Goal: Task Accomplishment & Management: Complete application form

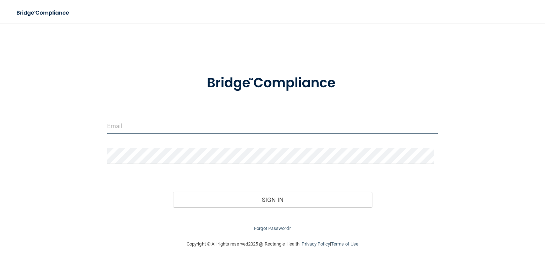
click at [158, 133] on input "email" at bounding box center [272, 126] width 331 height 16
type input "[PERSON_NAME][EMAIL_ADDRESS][DOMAIN_NAME]"
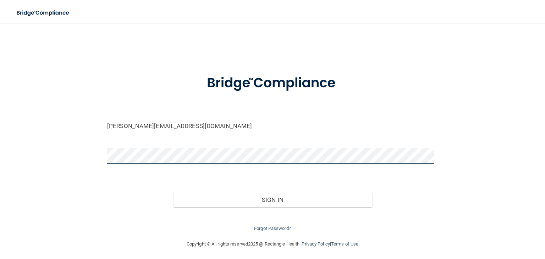
click at [173, 192] on button "Sign In" at bounding box center [272, 200] width 198 height 16
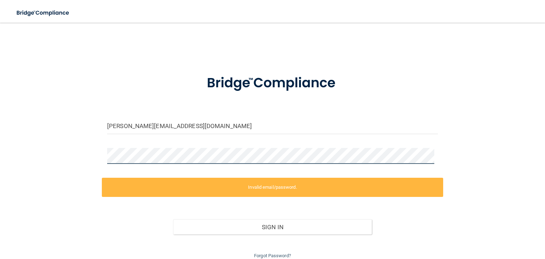
click at [173, 219] on button "Sign In" at bounding box center [272, 227] width 198 height 16
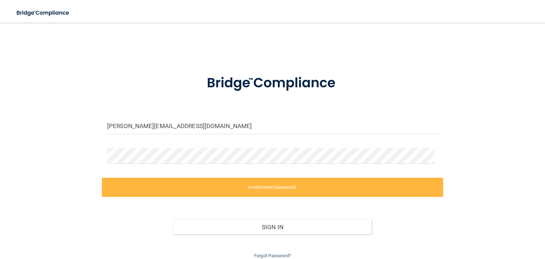
click at [136, 182] on label "Invalid email/password." at bounding box center [272, 187] width 341 height 19
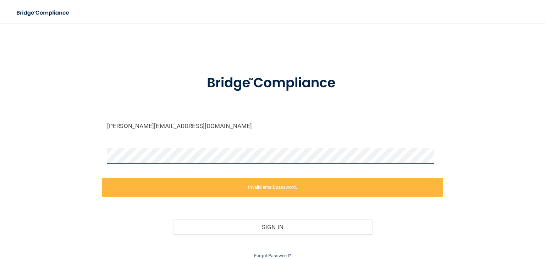
click at [77, 152] on div "[PERSON_NAME][EMAIL_ADDRESS][DOMAIN_NAME] Invalid email/password. You don't hav…" at bounding box center [272, 145] width 517 height 230
click at [95, 153] on div "[PERSON_NAME][EMAIL_ADDRESS][DOMAIN_NAME] Invalid email/password. You don't hav…" at bounding box center [272, 145] width 517 height 230
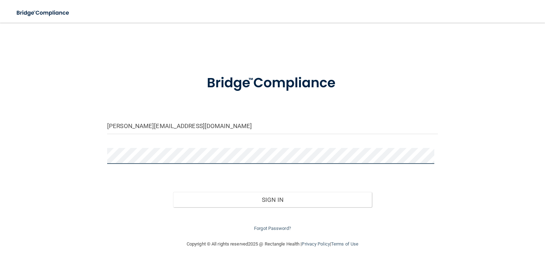
click at [173, 192] on button "Sign In" at bounding box center [272, 200] width 198 height 16
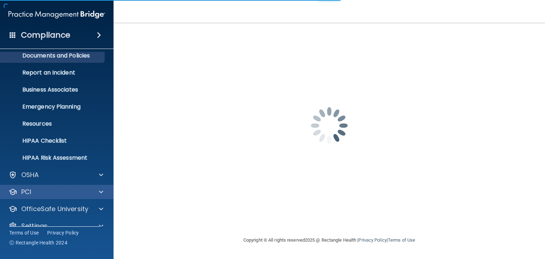
scroll to position [35, 0]
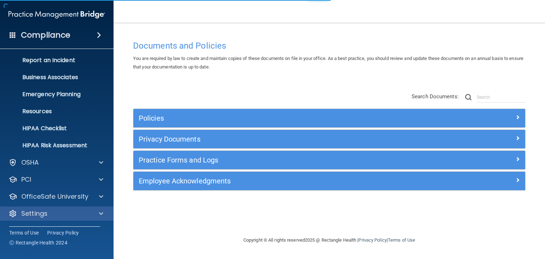
click at [39, 219] on div "Settings" at bounding box center [57, 214] width 114 height 14
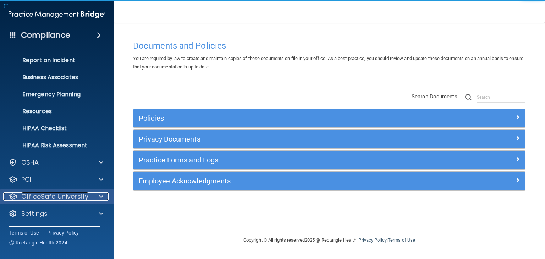
click at [82, 201] on p "OfficeSafe University" at bounding box center [54, 196] width 67 height 9
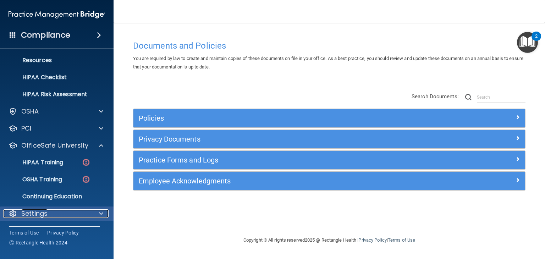
click at [45, 212] on p "Settings" at bounding box center [34, 213] width 26 height 9
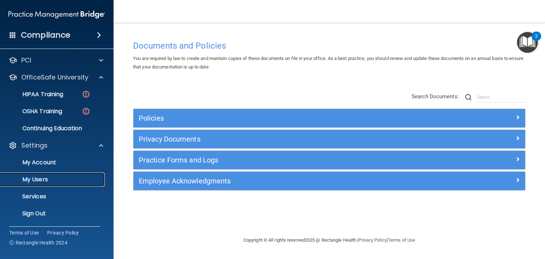
click at [60, 181] on p "My Users" at bounding box center [53, 179] width 97 height 7
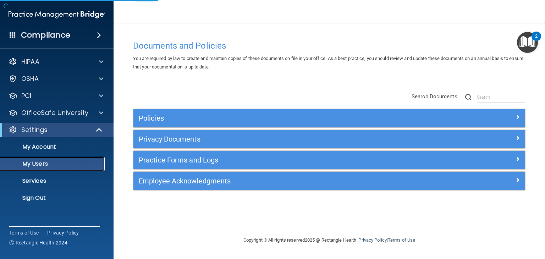
select select "20"
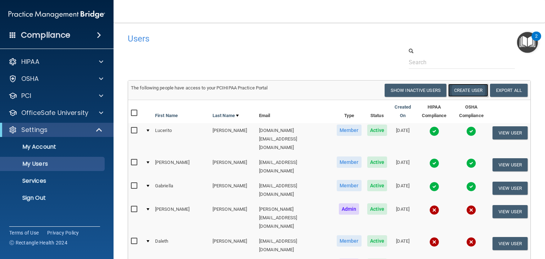
click at [473, 91] on button "Create User" at bounding box center [468, 90] width 40 height 13
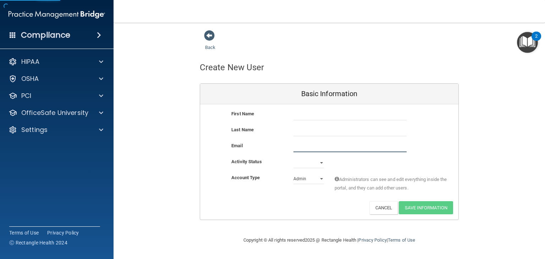
click at [318, 149] on input "email" at bounding box center [349, 147] width 113 height 11
paste input "[EMAIL_ADDRESS][DOMAIN_NAME]"
type input "[EMAIL_ADDRESS][DOMAIN_NAME]"
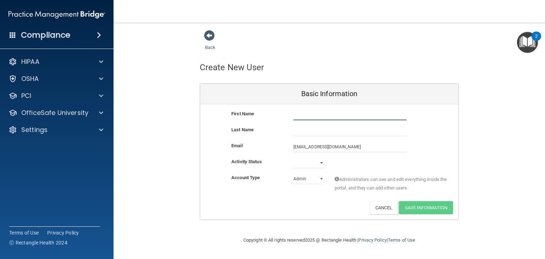
click at [317, 118] on input "text" at bounding box center [349, 115] width 113 height 11
type input "[PERSON_NAME]"
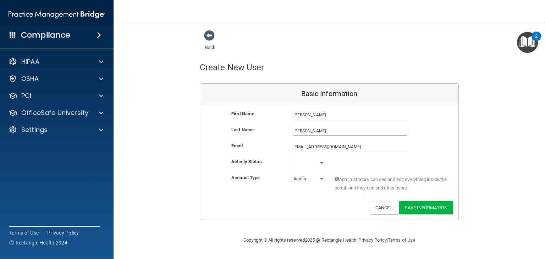
type input "[PERSON_NAME]"
click at [313, 164] on select "Active Inactive" at bounding box center [308, 163] width 31 height 11
select select "active"
click at [293, 158] on select "Active Inactive" at bounding box center [308, 163] width 31 height 11
click at [309, 179] on select "Admin Member" at bounding box center [308, 179] width 31 height 11
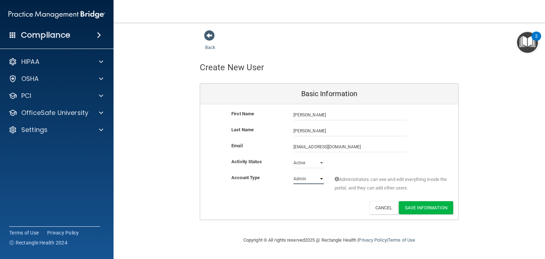
select select "practice_member"
click at [293, 174] on select "Admin Member" at bounding box center [308, 179] width 31 height 11
click at [412, 205] on button "Save Information" at bounding box center [426, 207] width 54 height 13
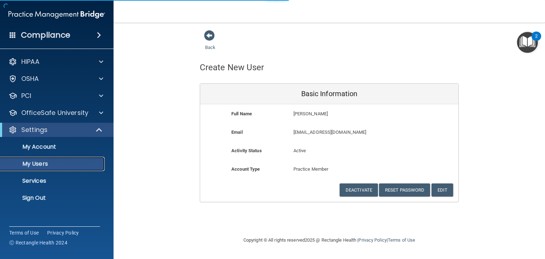
click at [43, 162] on p "My Users" at bounding box center [53, 163] width 97 height 7
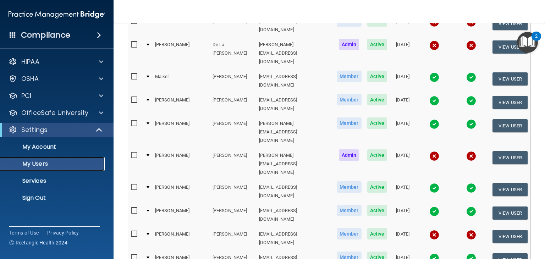
scroll to position [284, 0]
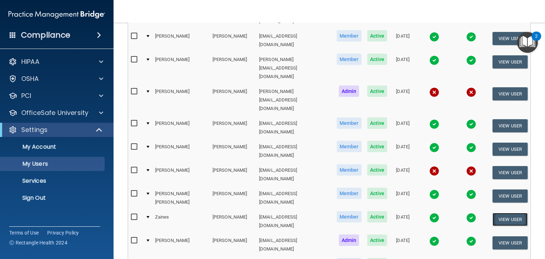
click at [514, 213] on button "View User" at bounding box center [510, 219] width 35 height 13
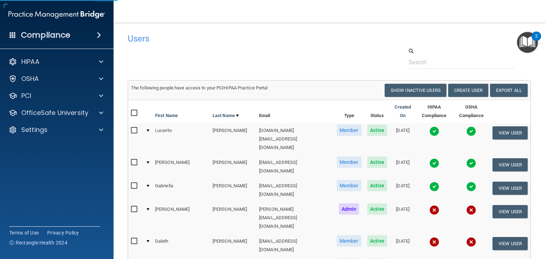
select select "practice_member"
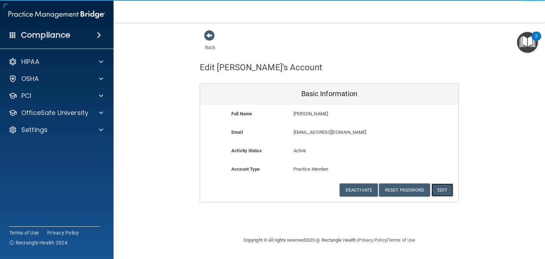
click at [438, 187] on button "Edit" at bounding box center [443, 189] width 22 height 13
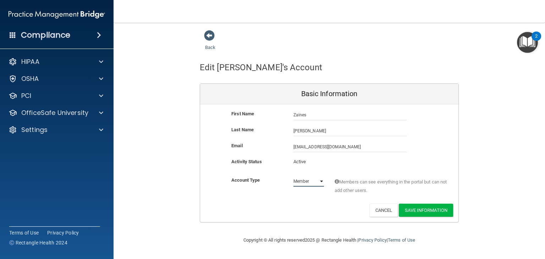
click at [312, 178] on select "Admin Member" at bounding box center [308, 181] width 31 height 11
drag, startPoint x: 325, startPoint y: 164, endPoint x: 321, endPoint y: 162, distance: 4.9
click at [325, 164] on div "Active" at bounding box center [308, 164] width 41 height 13
click at [299, 161] on p "Active" at bounding box center [308, 162] width 31 height 9
click at [300, 160] on p "Active" at bounding box center [308, 162] width 31 height 9
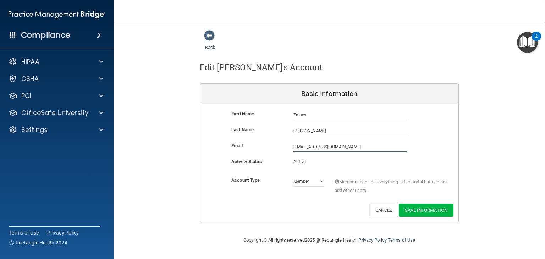
click at [321, 150] on input "[EMAIL_ADDRESS][DOMAIN_NAME]" at bounding box center [349, 147] width 113 height 11
click at [302, 160] on p "Active" at bounding box center [308, 162] width 31 height 9
click at [324, 164] on p "Active" at bounding box center [308, 162] width 31 height 9
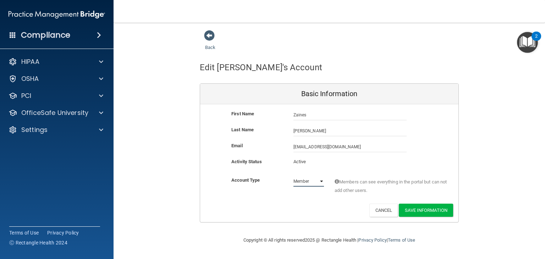
click at [322, 178] on select "Admin Member" at bounding box center [308, 181] width 31 height 11
drag, startPoint x: 338, startPoint y: 164, endPoint x: 319, endPoint y: 163, distance: 18.8
click at [336, 163] on div "Activity Status Active Active" at bounding box center [329, 164] width 258 height 13
click at [301, 163] on p "Active" at bounding box center [308, 162] width 31 height 9
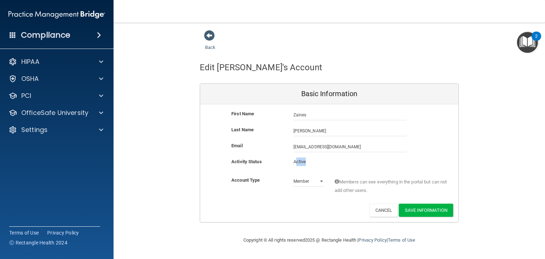
click at [301, 163] on p "Active" at bounding box center [308, 162] width 31 height 9
click at [493, 169] on div "Back Edit [PERSON_NAME]'s Account Basic Information First Name [PERSON_NAME] La…" at bounding box center [329, 126] width 403 height 193
click at [377, 213] on button "Cancel" at bounding box center [383, 210] width 29 height 13
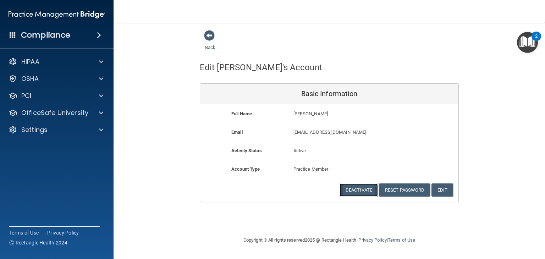
click at [365, 192] on button "Deactivate" at bounding box center [359, 189] width 38 height 13
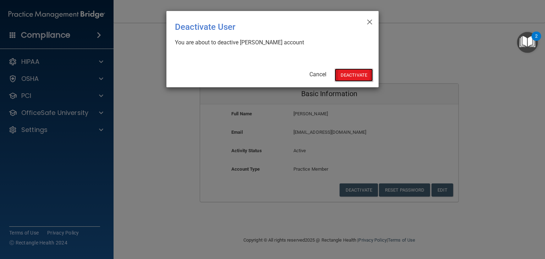
click at [362, 70] on button "Deactivate" at bounding box center [354, 74] width 38 height 13
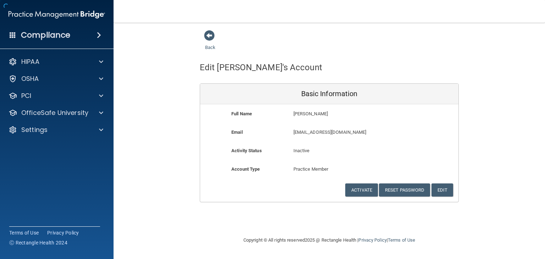
click at [97, 37] on span at bounding box center [99, 35] width 4 height 9
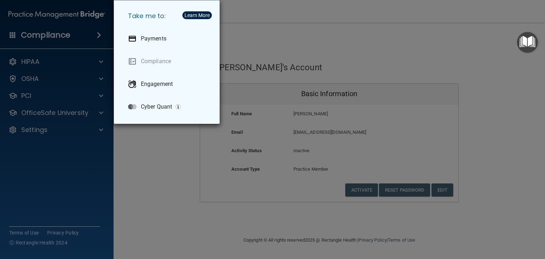
click at [53, 63] on div "Take me to: Payments Compliance Engagement Cyber Quant" at bounding box center [272, 129] width 545 height 259
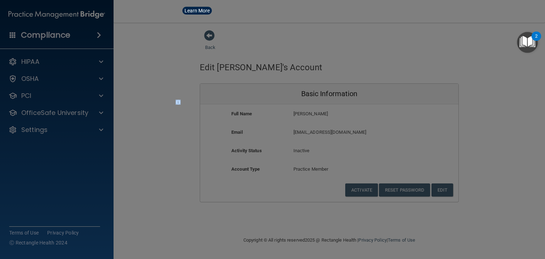
click at [53, 63] on div at bounding box center [272, 129] width 545 height 259
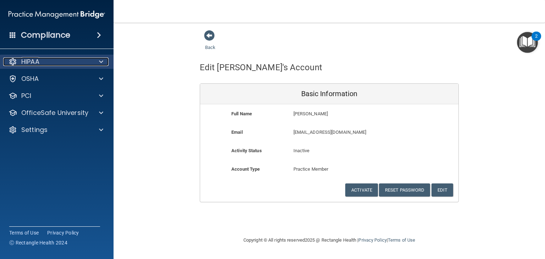
click at [67, 64] on div "HIPAA" at bounding box center [47, 61] width 88 height 9
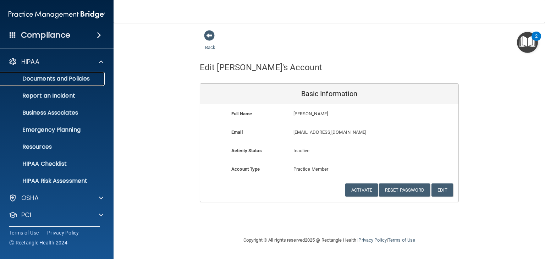
click at [64, 75] on p "Documents and Policies" at bounding box center [53, 78] width 97 height 7
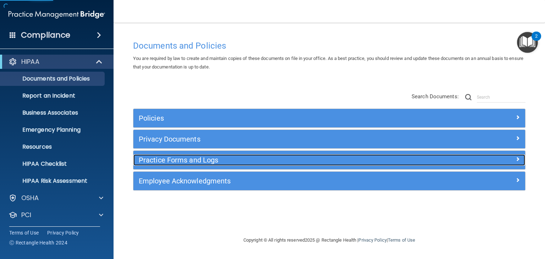
click at [193, 160] on h5 "Practice Forms and Logs" at bounding box center [280, 160] width 283 height 8
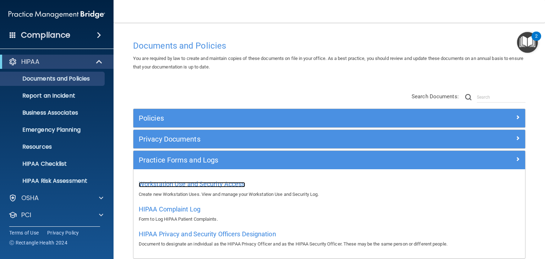
click at [201, 181] on span "Workstation Use and Security Access" at bounding box center [192, 183] width 106 height 7
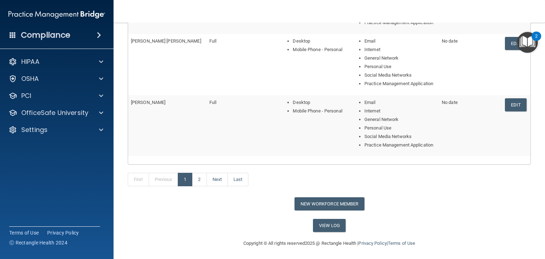
scroll to position [280, 0]
click at [197, 181] on link "2" at bounding box center [199, 178] width 15 height 13
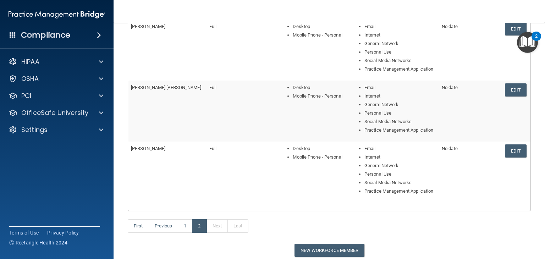
scroll to position [219, 0]
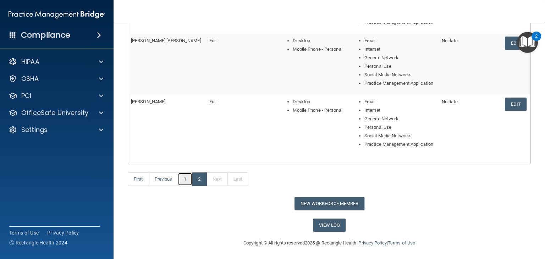
click at [190, 181] on link "1" at bounding box center [185, 178] width 15 height 13
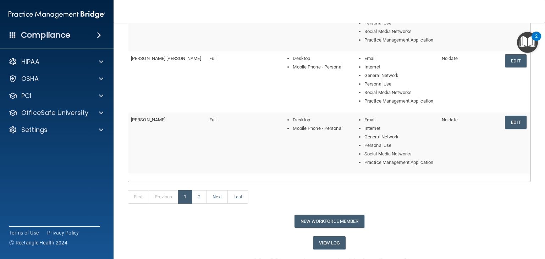
scroll to position [280, 0]
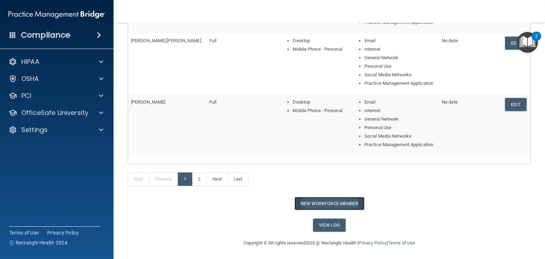
click at [359, 199] on button "New Workforce Member" at bounding box center [330, 203] width 70 height 13
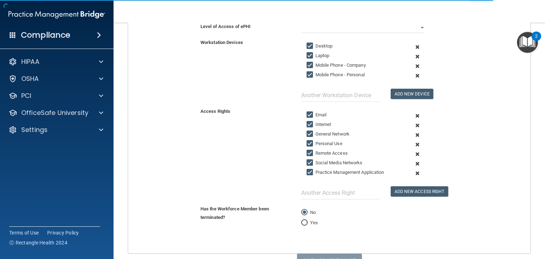
scroll to position [176, 0]
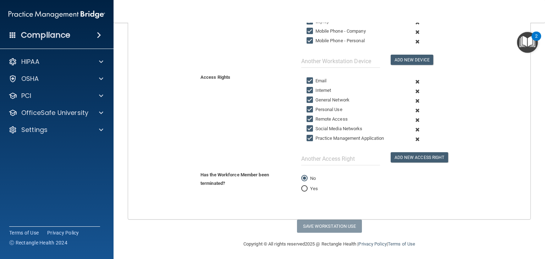
click at [309, 187] on label "Yes" at bounding box center [309, 189] width 17 height 9
click at [308, 187] on input "Yes" at bounding box center [304, 188] width 6 height 5
radio input "true"
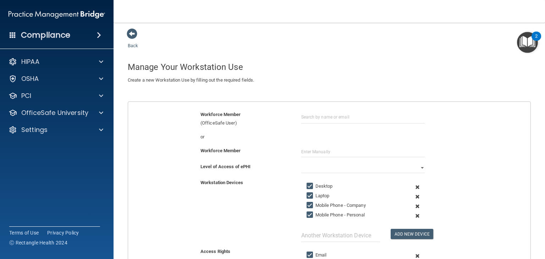
scroll to position [0, 0]
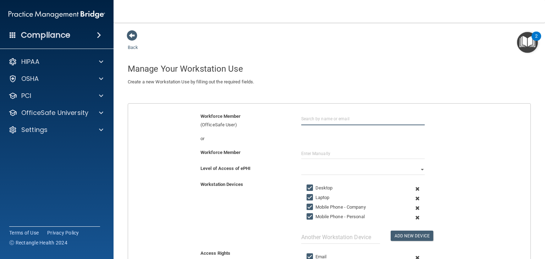
click at [326, 120] on input "text" at bounding box center [362, 118] width 123 height 13
type input "Zaines"
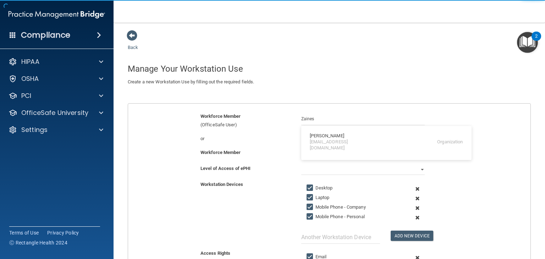
click at [315, 158] on input "text" at bounding box center [362, 153] width 123 height 11
click at [315, 155] on input "text" at bounding box center [362, 153] width 123 height 11
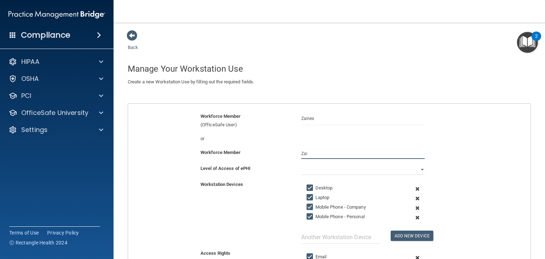
type input "Zain"
